Goal: Task Accomplishment & Management: Manage account settings

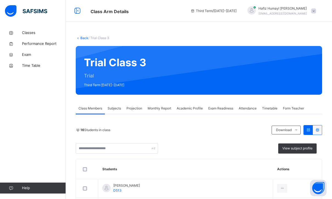
click at [134, 109] on span "Projection" at bounding box center [134, 108] width 16 height 5
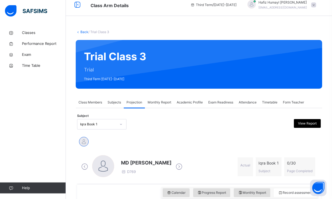
scroll to position [6, 0]
click at [117, 130] on div "Subject Iqra Book 1 View Report" at bounding box center [198, 125] width 243 height 16
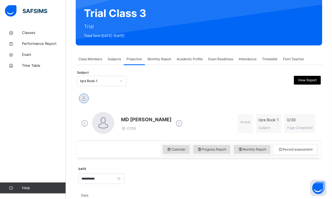
scroll to position [66, 0]
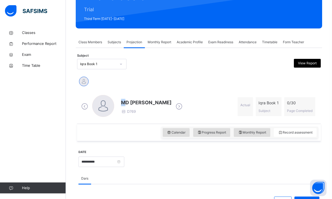
drag, startPoint x: 122, startPoint y: 103, endPoint x: 126, endPoint y: 103, distance: 4.1
click at [126, 103] on span "MD [PERSON_NAME]" at bounding box center [146, 102] width 50 height 7
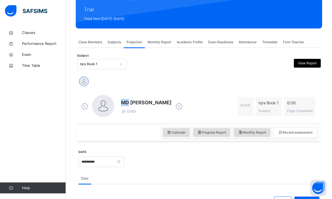
click at [126, 103] on span "MD [PERSON_NAME]" at bounding box center [146, 102] width 50 height 7
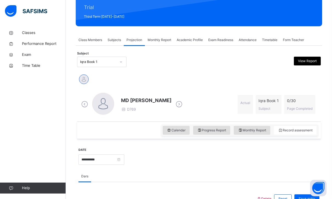
scroll to position [66, 0]
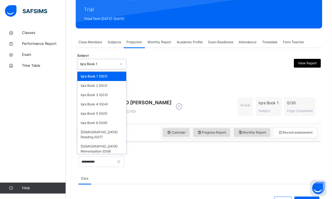
click at [114, 59] on div "Iqra Book 1" at bounding box center [101, 64] width 49 height 10
click at [108, 86] on div "Iqra Book 2 (002)" at bounding box center [101, 85] width 49 height 9
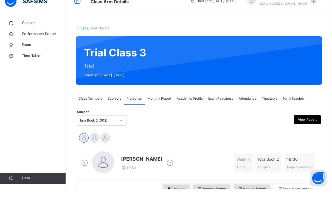
scroll to position [10, 0]
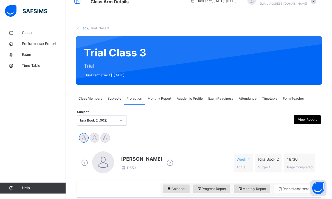
click at [92, 121] on div "Iqra Book 2 (002)" at bounding box center [98, 120] width 36 height 5
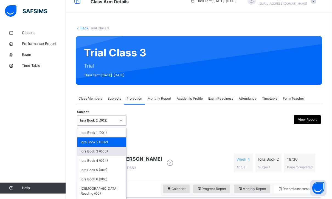
click at [105, 154] on div "Iqra Book 3 (003)" at bounding box center [101, 151] width 49 height 9
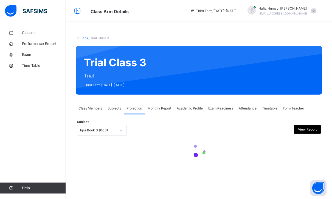
scroll to position [4, 0]
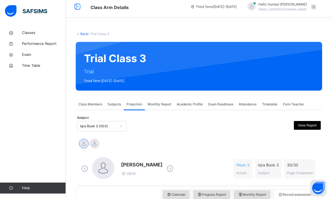
click at [97, 108] on div "Class Members" at bounding box center [90, 104] width 29 height 11
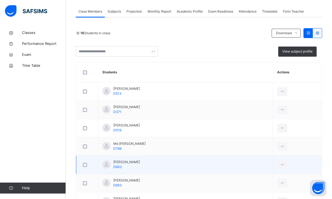
scroll to position [122, 0]
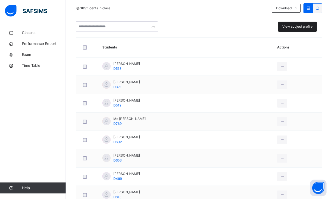
click at [302, 27] on span "View subject profile" at bounding box center [297, 26] width 30 height 5
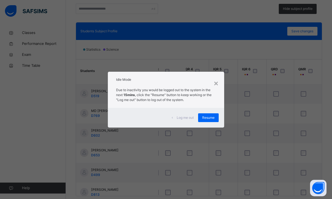
scroll to position [140, 0]
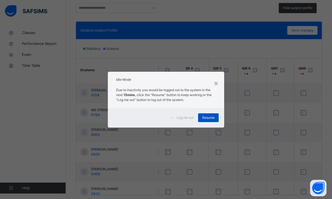
click at [208, 116] on span "Resume" at bounding box center [208, 117] width 12 height 5
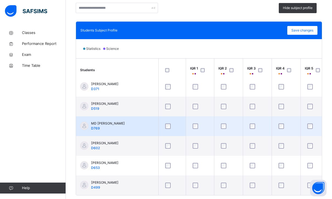
scroll to position [24, 0]
click at [196, 124] on div at bounding box center [200, 127] width 20 height 12
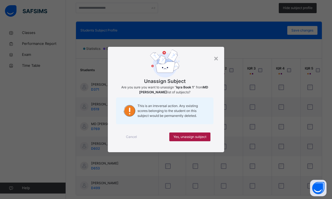
click at [193, 136] on span "Yes, unassign subject" at bounding box center [189, 137] width 33 height 5
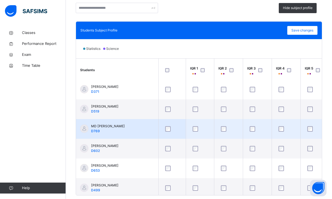
scroll to position [22, 0]
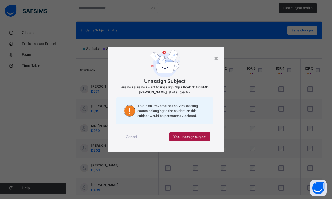
click at [191, 135] on span "Yes, unassign subject" at bounding box center [189, 137] width 33 height 5
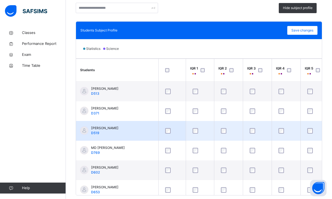
scroll to position [5, 26]
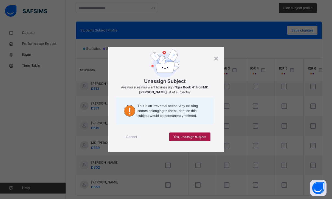
click at [186, 140] on div "Yes, unassign subject" at bounding box center [189, 137] width 41 height 9
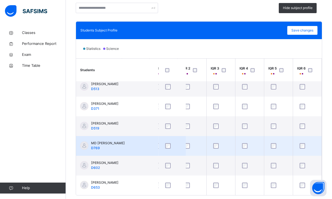
scroll to position [5, 37]
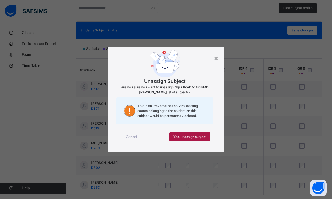
click at [192, 137] on span "Yes, unassign subject" at bounding box center [189, 137] width 33 height 5
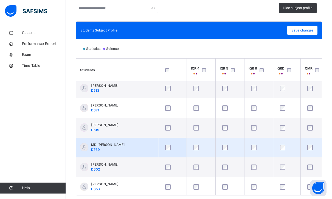
scroll to position [3, 87]
click at [253, 144] on div at bounding box center [256, 148] width 20 height 12
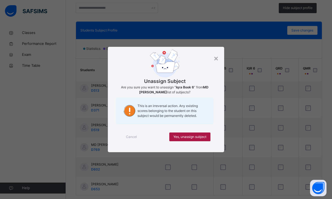
click at [207, 139] on div "Yes, unassign subject" at bounding box center [189, 137] width 41 height 9
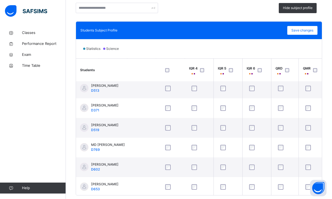
scroll to position [0, 87]
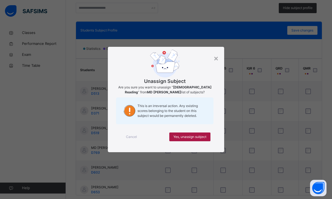
click at [203, 138] on span "Yes, unassign subject" at bounding box center [189, 137] width 33 height 5
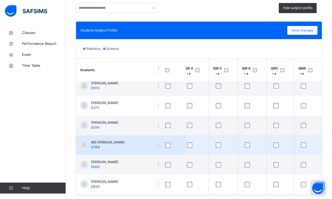
scroll to position [6, 95]
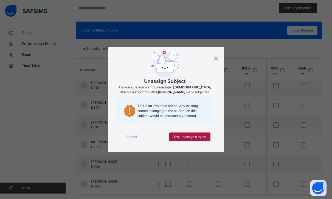
click at [194, 137] on span "Yes, unassign subject" at bounding box center [189, 137] width 33 height 5
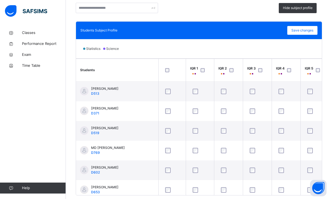
scroll to position [0, 0]
click at [307, 35] on div "Save changes" at bounding box center [302, 30] width 30 height 9
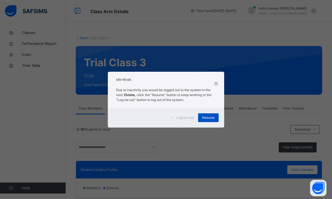
click at [206, 118] on span "Resume" at bounding box center [208, 117] width 12 height 5
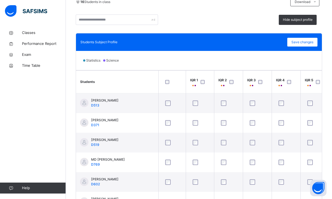
scroll to position [135, 0]
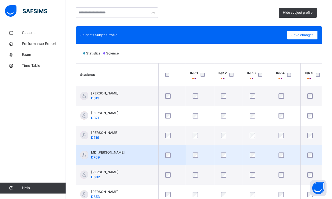
click at [256, 153] on div at bounding box center [257, 155] width 18 height 5
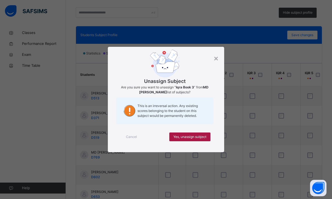
click at [207, 141] on div "Yes, unassign subject" at bounding box center [189, 137] width 41 height 9
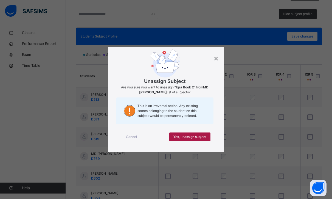
click at [206, 141] on div "Yes, unassign subject" at bounding box center [189, 137] width 41 height 9
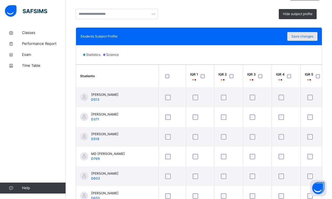
click at [302, 38] on span "Save changes" at bounding box center [302, 36] width 22 height 5
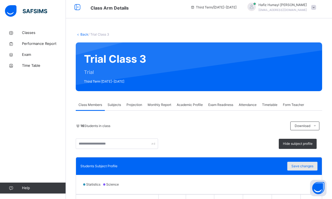
scroll to position [0, 0]
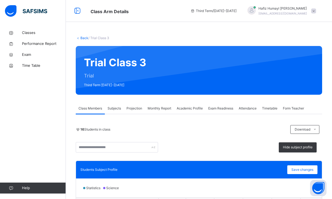
click at [132, 109] on span "Projection" at bounding box center [134, 108] width 16 height 5
